Goal: Information Seeking & Learning: Learn about a topic

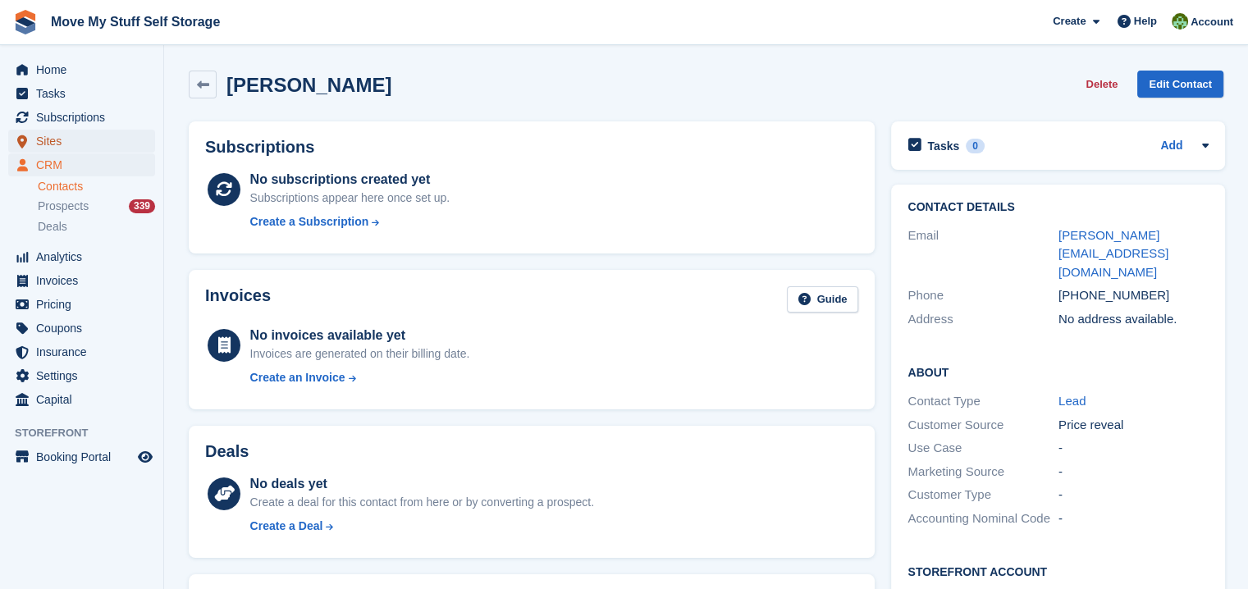
click at [59, 142] on span "Sites" at bounding box center [85, 141] width 98 height 23
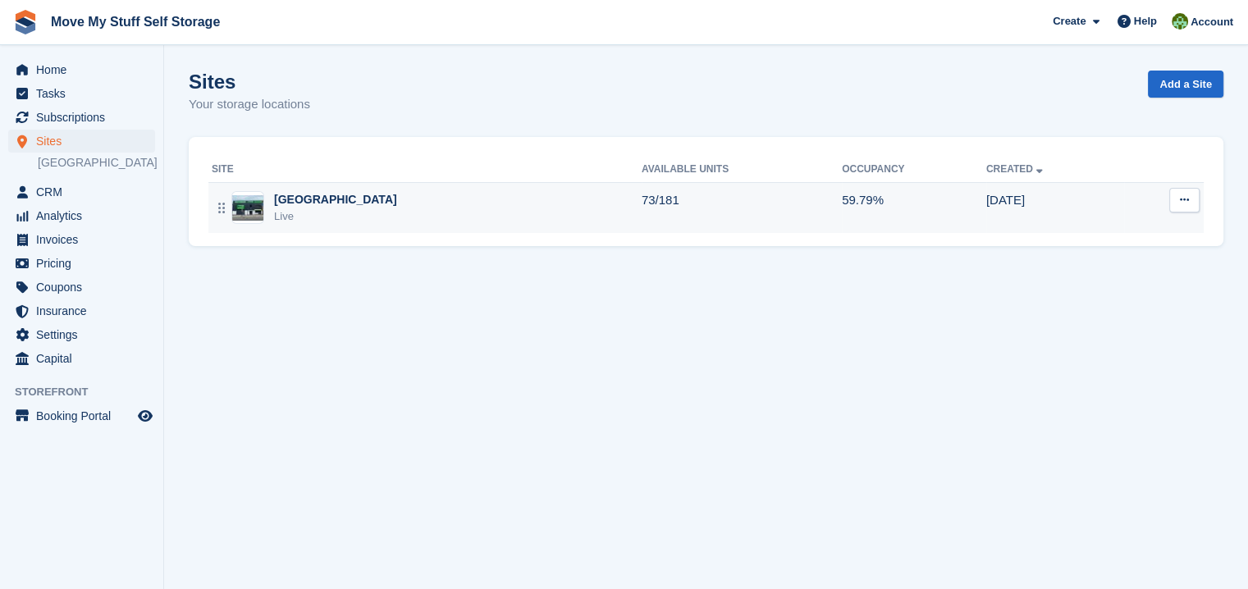
click at [329, 203] on div "[GEOGRAPHIC_DATA]" at bounding box center [335, 199] width 123 height 17
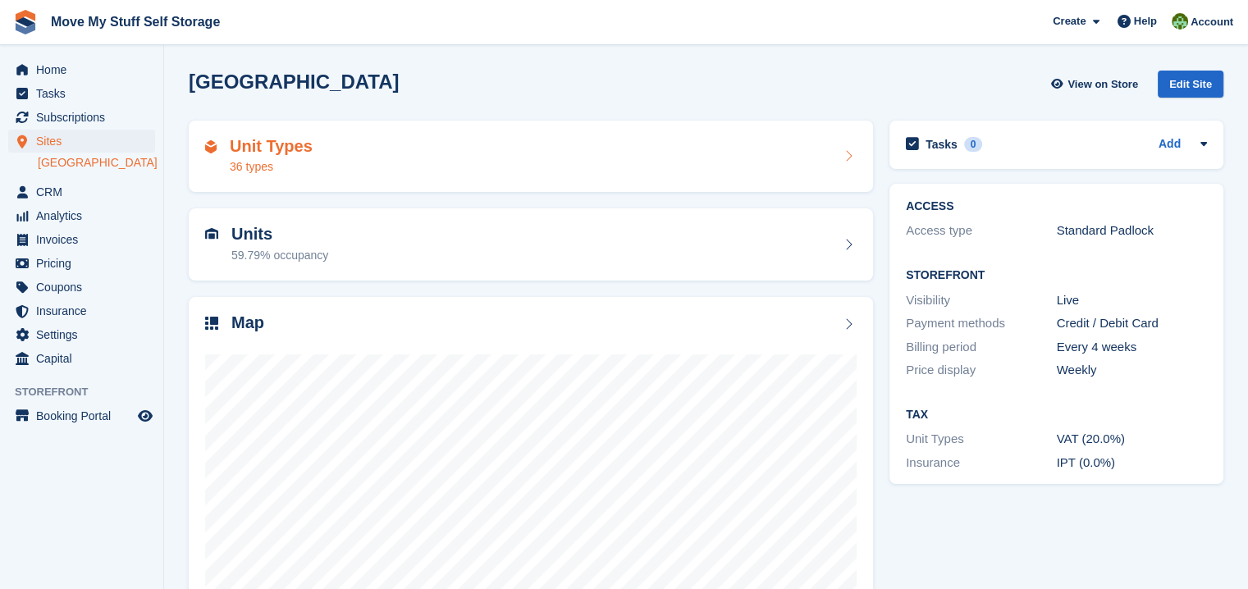
click at [271, 144] on h2 "Unit Types" at bounding box center [271, 146] width 83 height 19
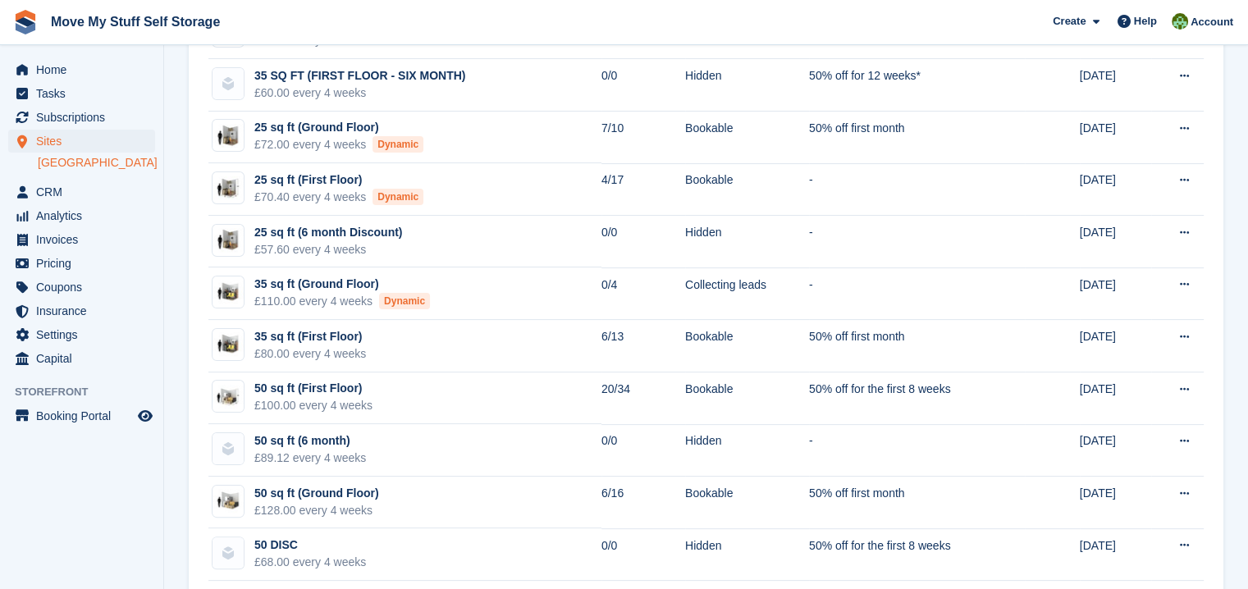
scroll to position [277, 0]
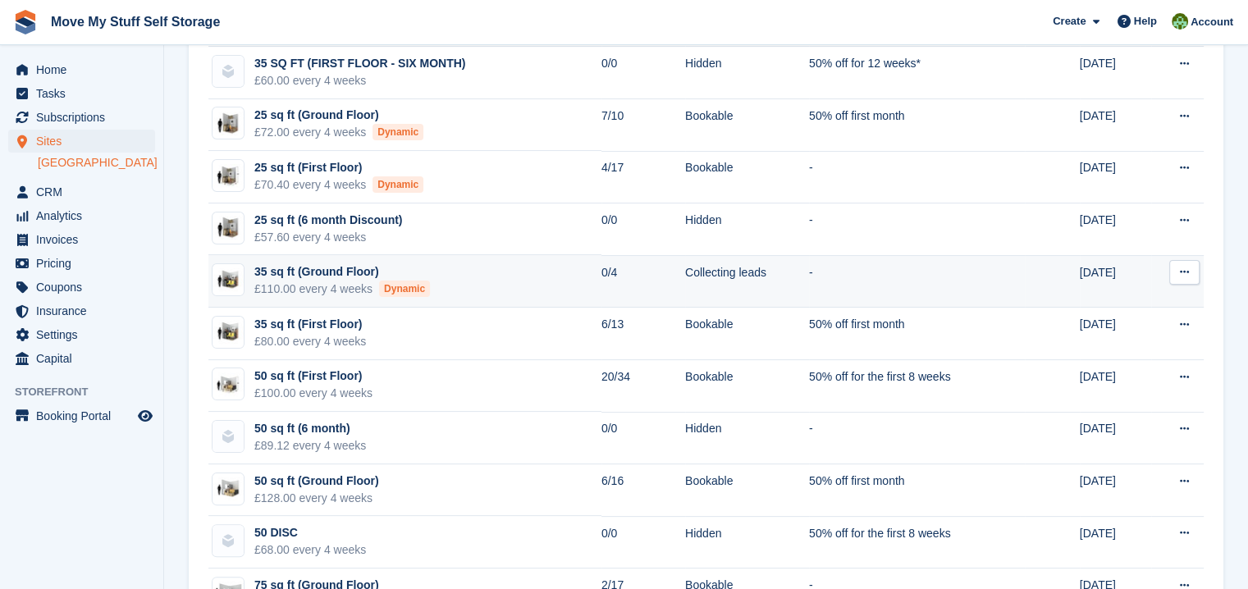
click at [323, 268] on div "35 sq ft (Ground Floor)" at bounding box center [342, 271] width 176 height 17
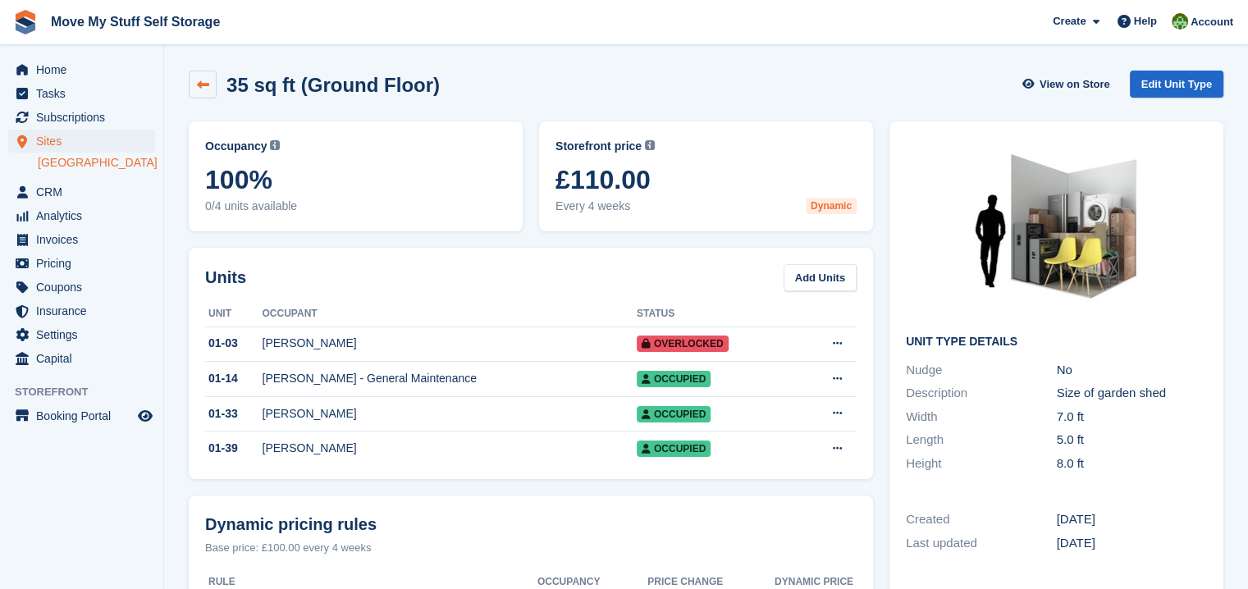
click at [197, 81] on icon at bounding box center [203, 85] width 12 height 12
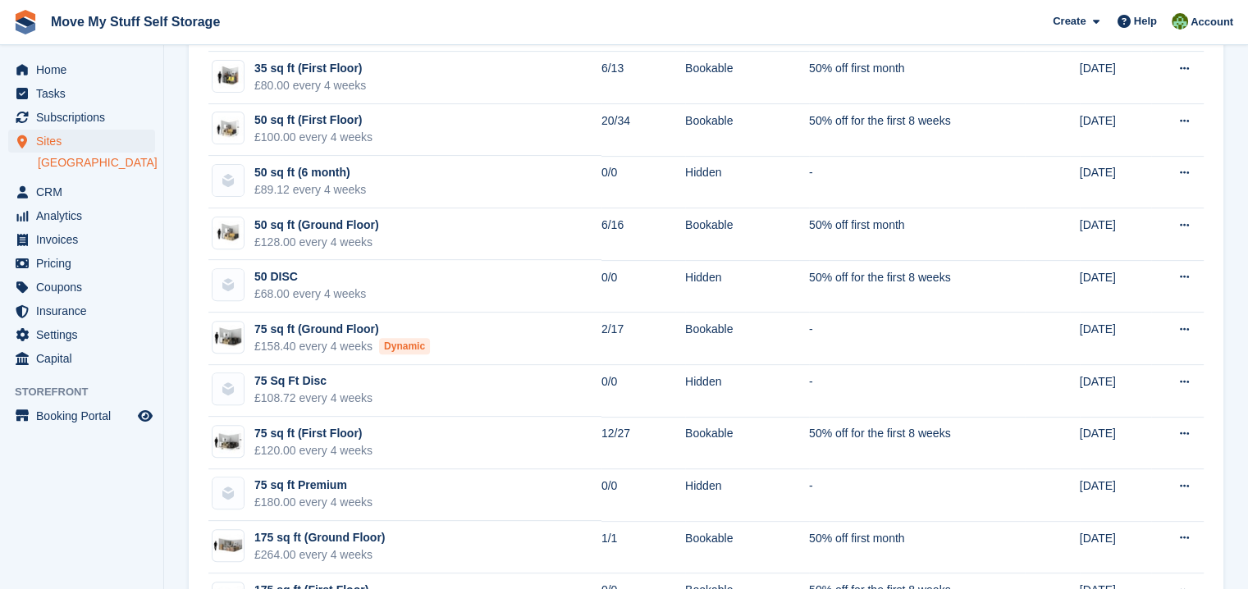
scroll to position [473, 0]
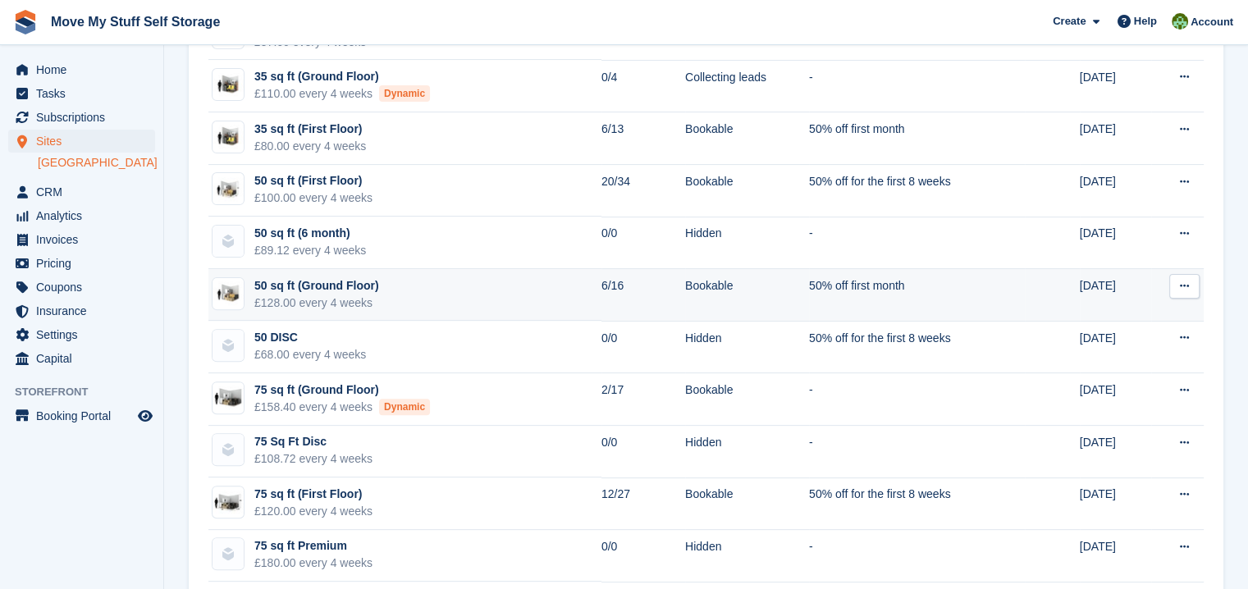
click at [309, 287] on div "50 sq ft (Ground Floor)" at bounding box center [316, 285] width 125 height 17
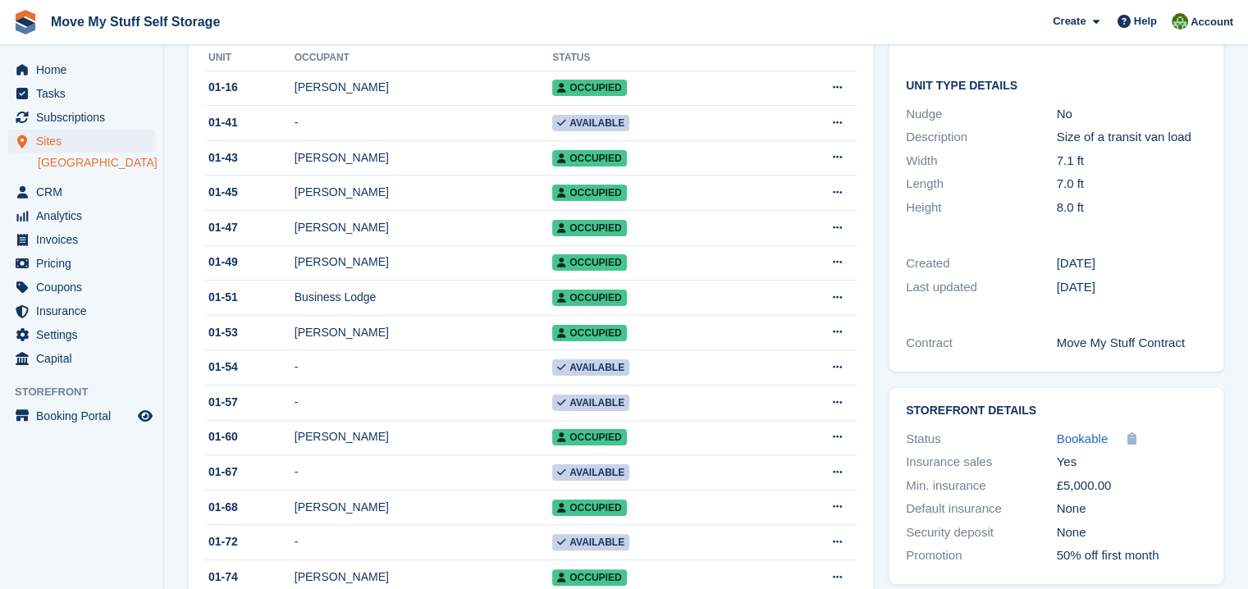
scroll to position [259, 0]
